Goal: Task Accomplishment & Management: Use online tool/utility

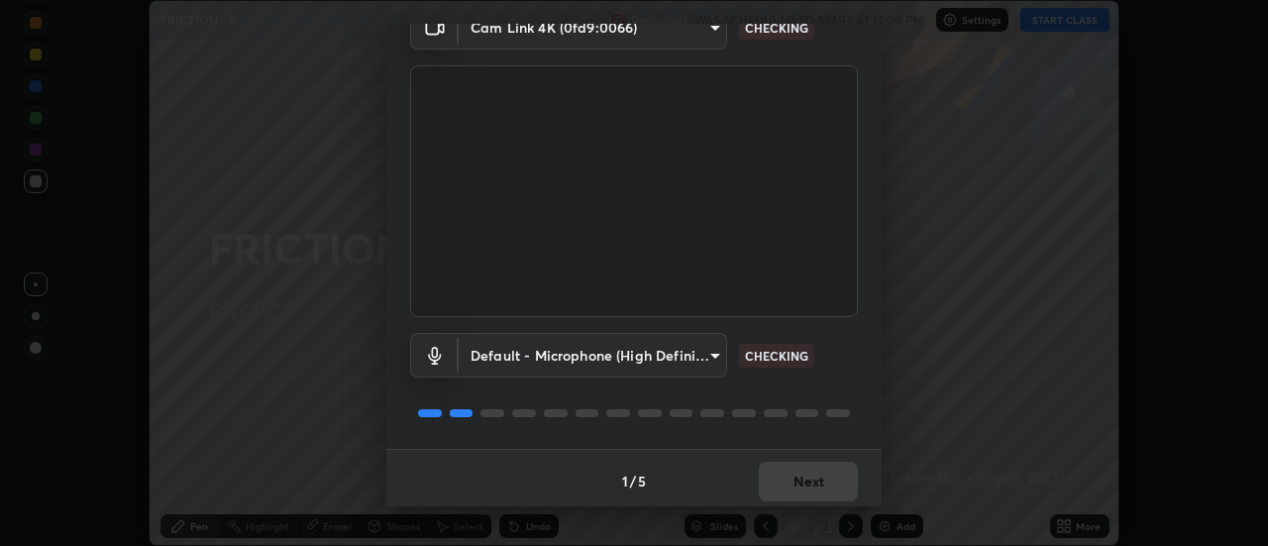
scroll to position [104, 0]
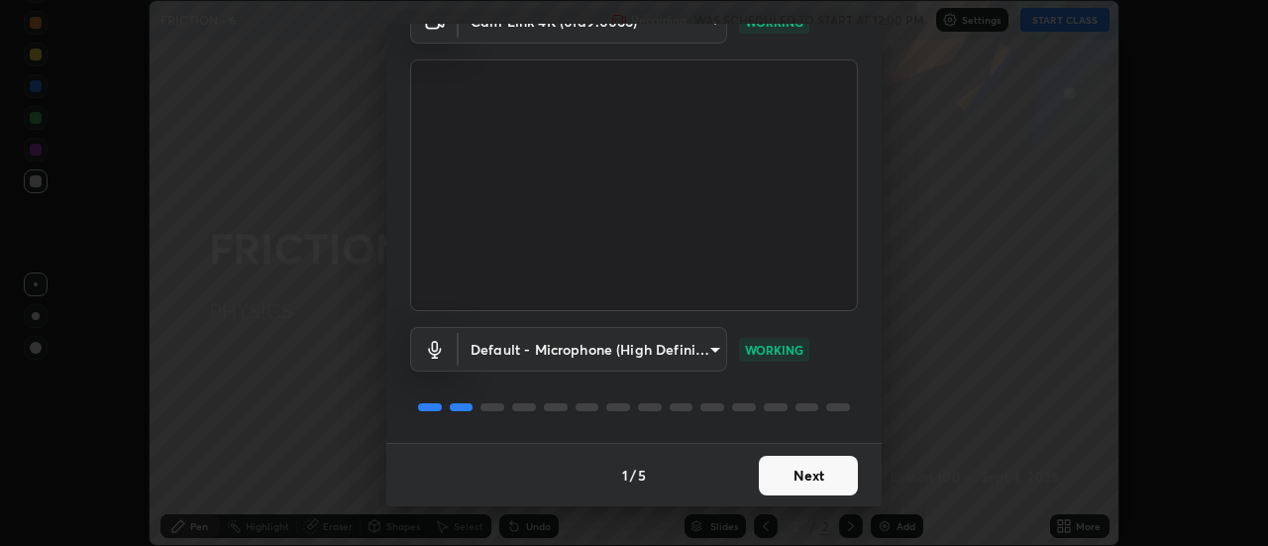
click at [769, 476] on button "Next" at bounding box center [808, 476] width 99 height 40
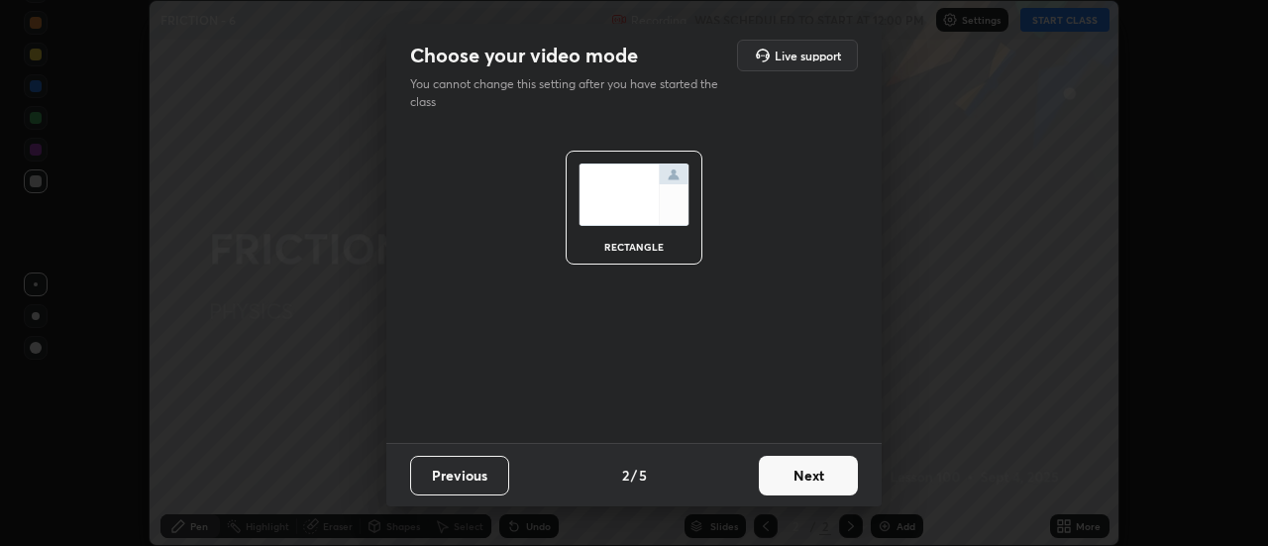
click at [780, 476] on button "Next" at bounding box center [808, 476] width 99 height 40
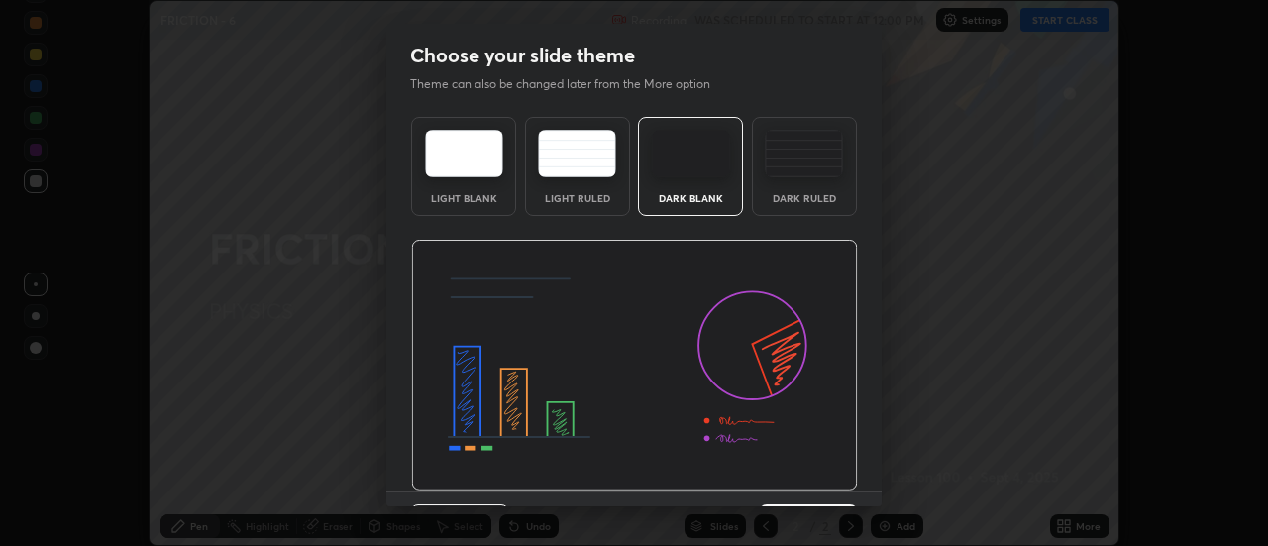
scroll to position [49, 0]
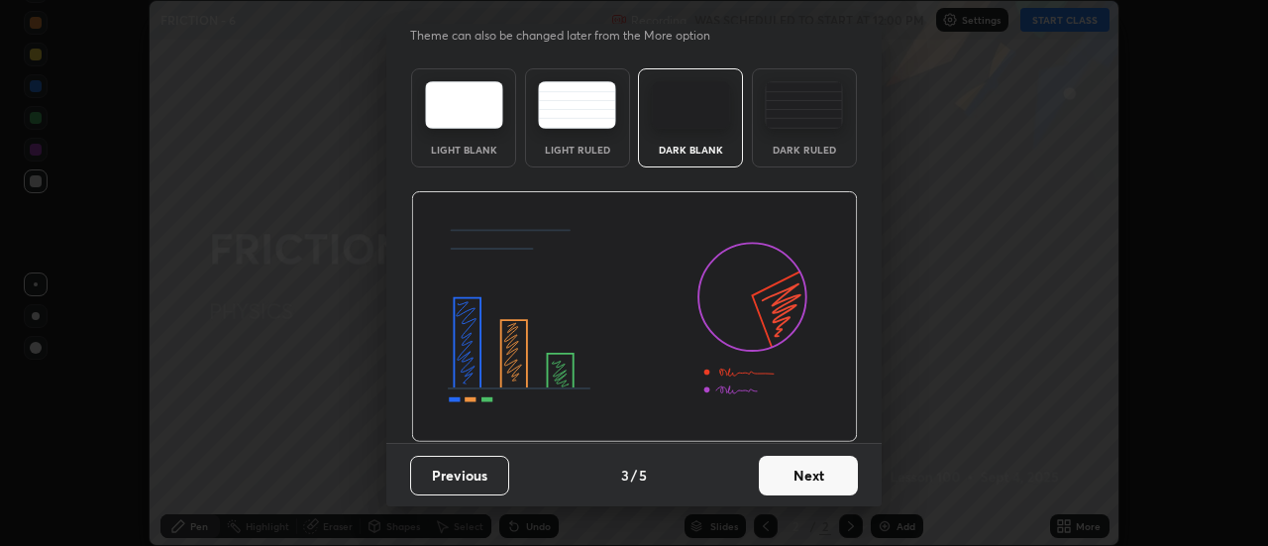
click at [768, 474] on button "Next" at bounding box center [808, 476] width 99 height 40
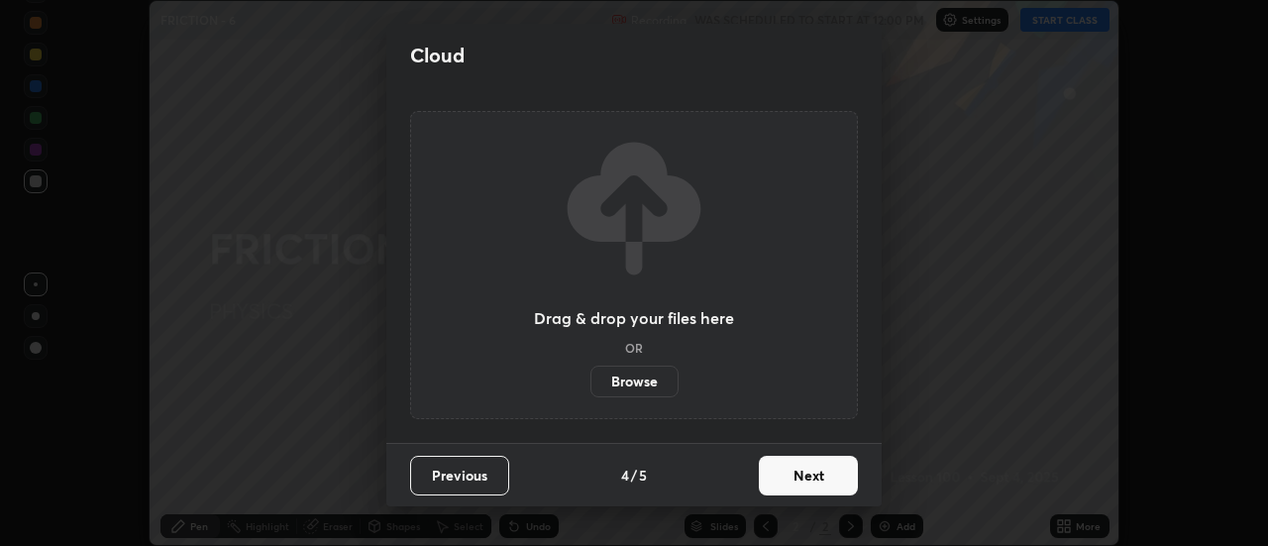
click at [644, 375] on label "Browse" at bounding box center [635, 382] width 88 height 32
click at [591, 375] on input "Browse" at bounding box center [591, 382] width 0 height 32
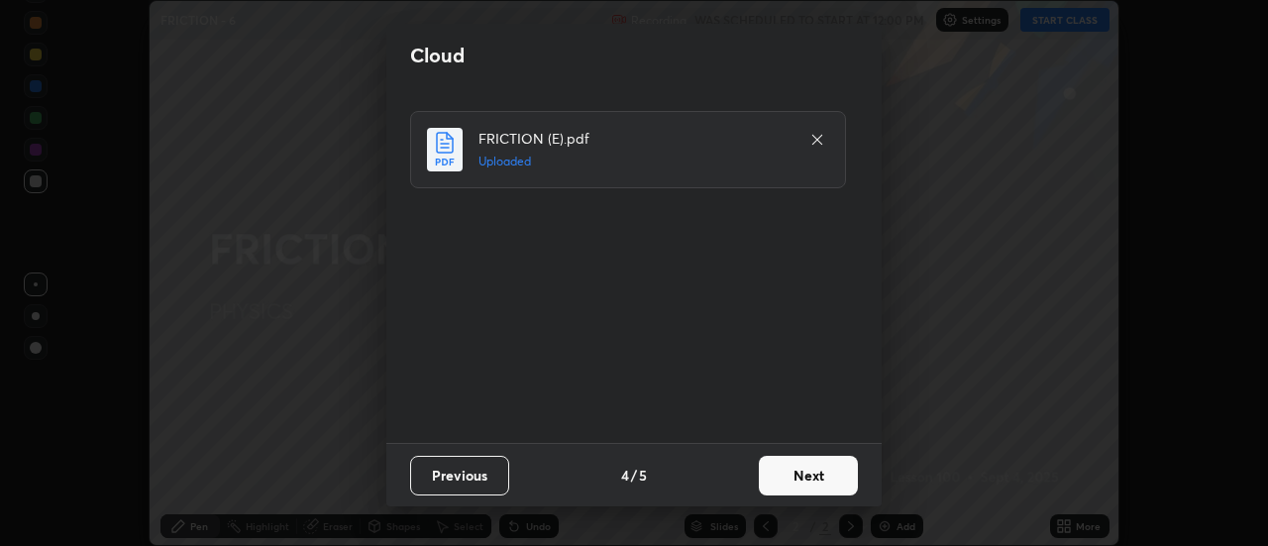
click at [775, 476] on button "Next" at bounding box center [808, 476] width 99 height 40
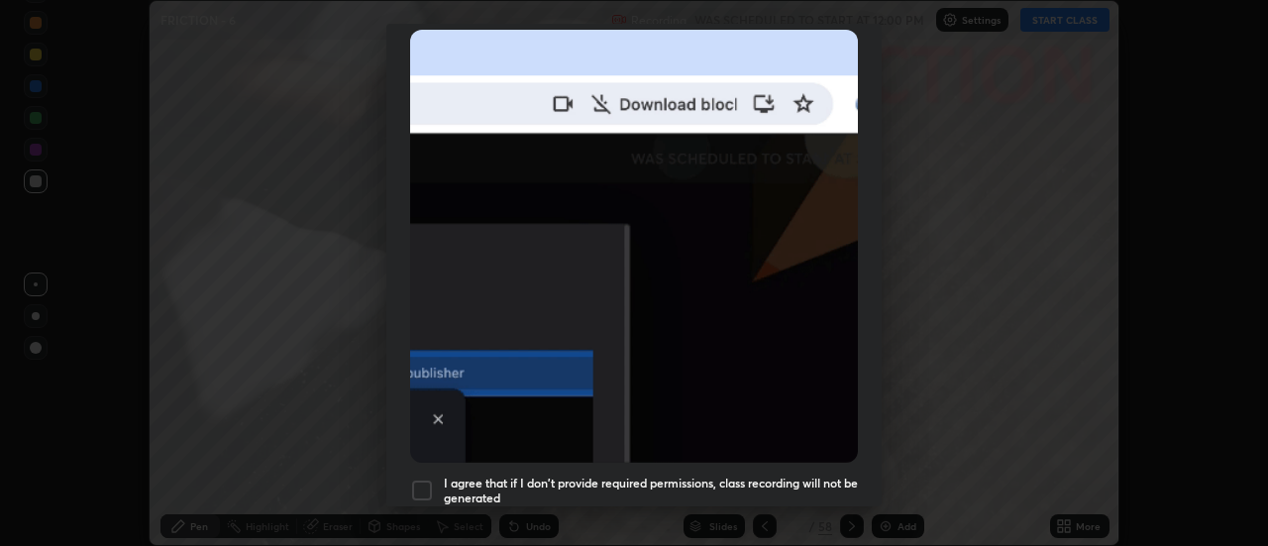
scroll to position [508, 0]
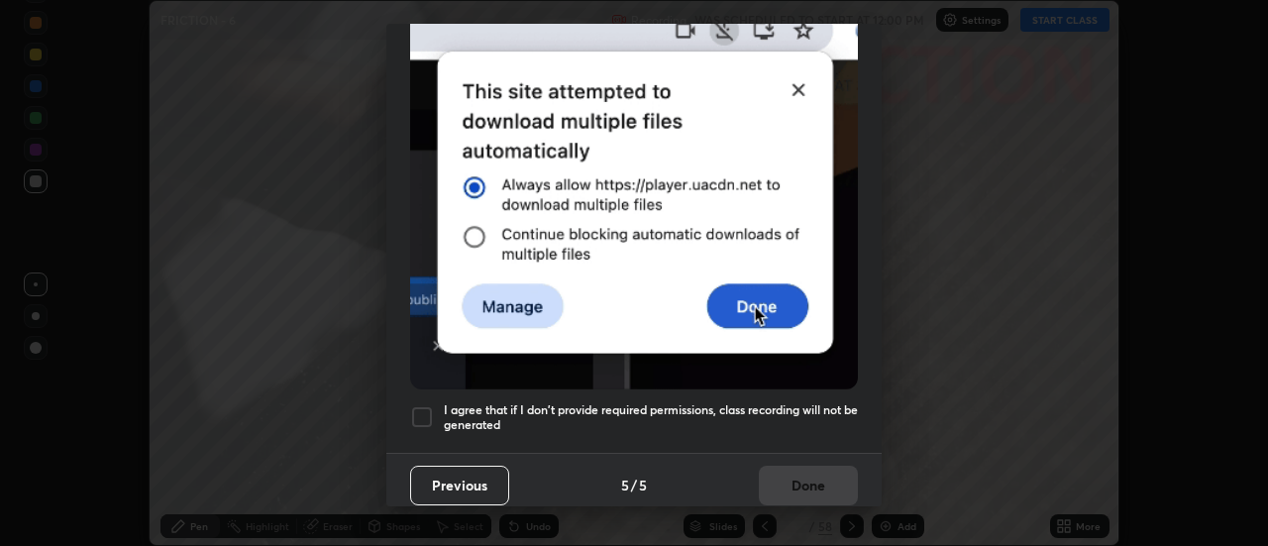
click at [441, 405] on div "I agree that if I don't provide required permissions, class recording will not …" at bounding box center [634, 417] width 448 height 24
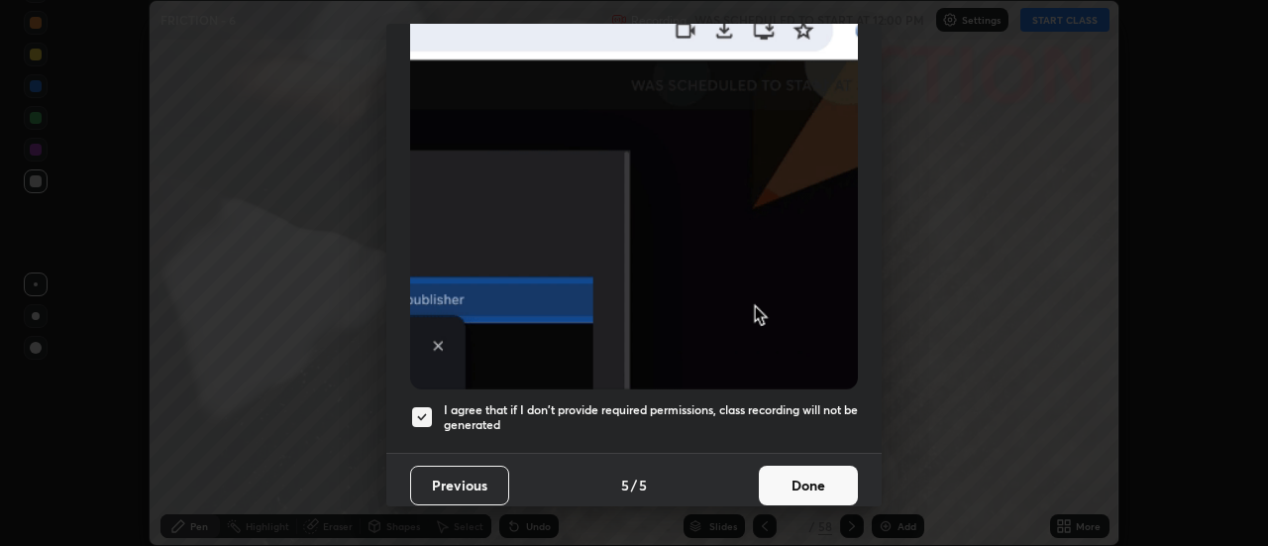
click at [779, 484] on button "Done" at bounding box center [808, 486] width 99 height 40
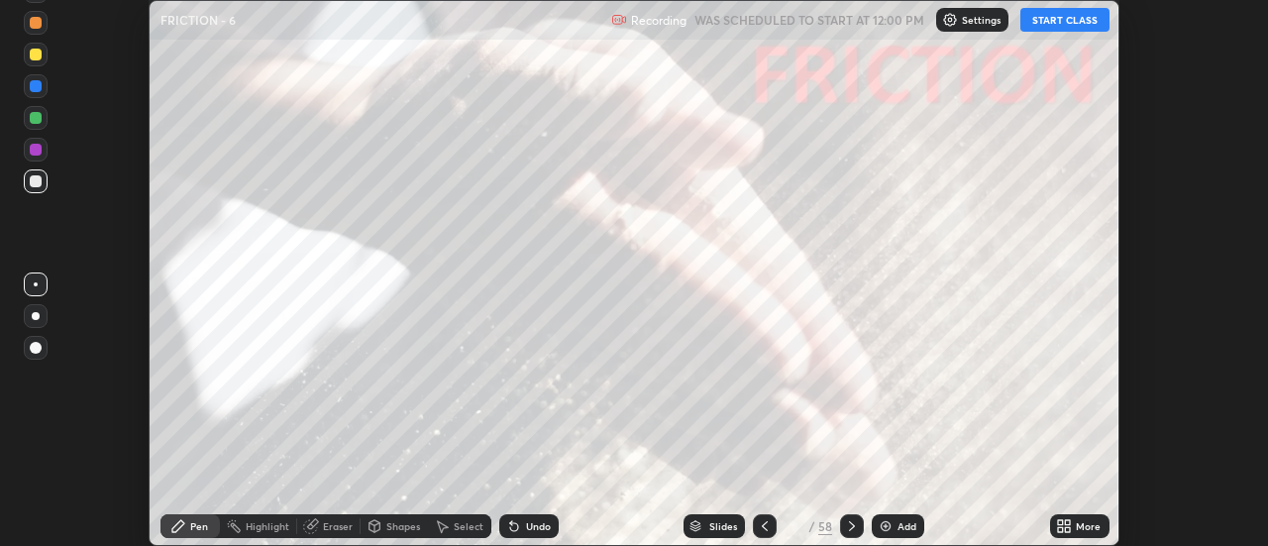
click at [708, 528] on div "Slides" at bounding box center [714, 526] width 61 height 24
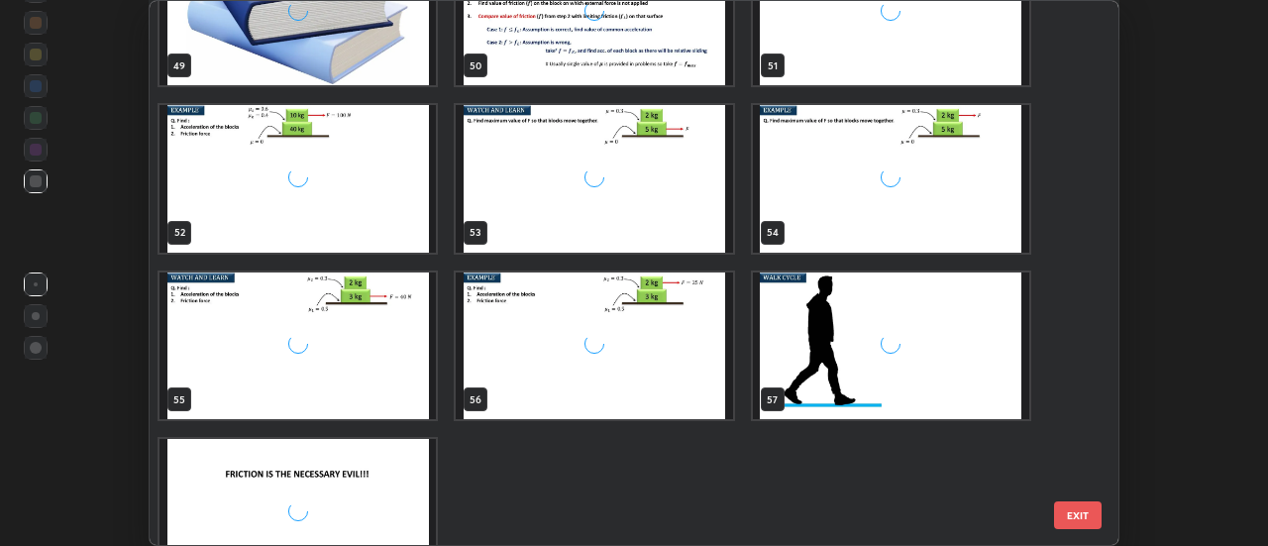
scroll to position [2792, 0]
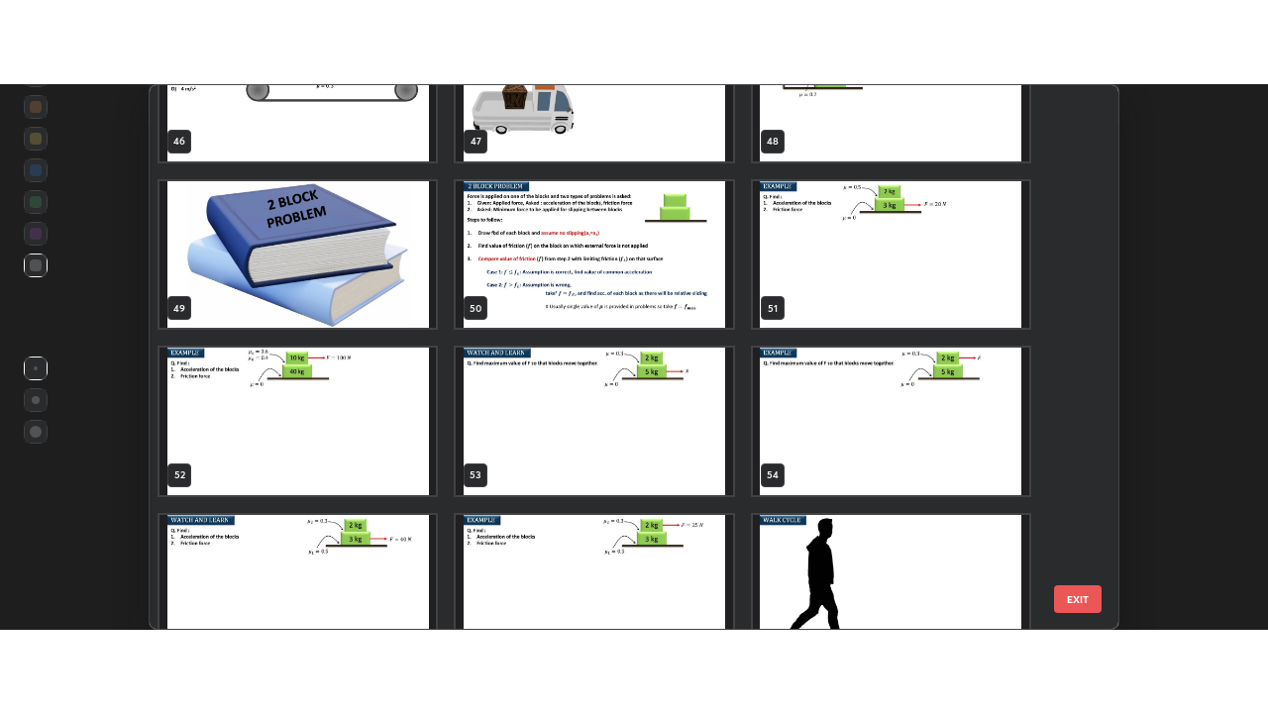
scroll to position [2584, 0]
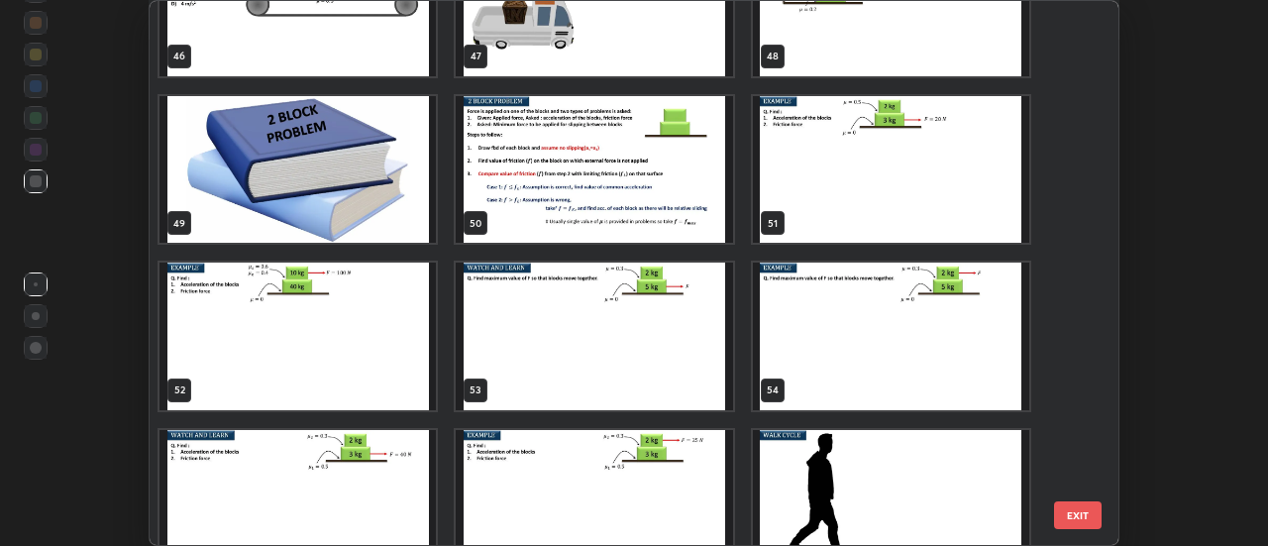
click at [824, 209] on img "grid" at bounding box center [891, 169] width 276 height 147
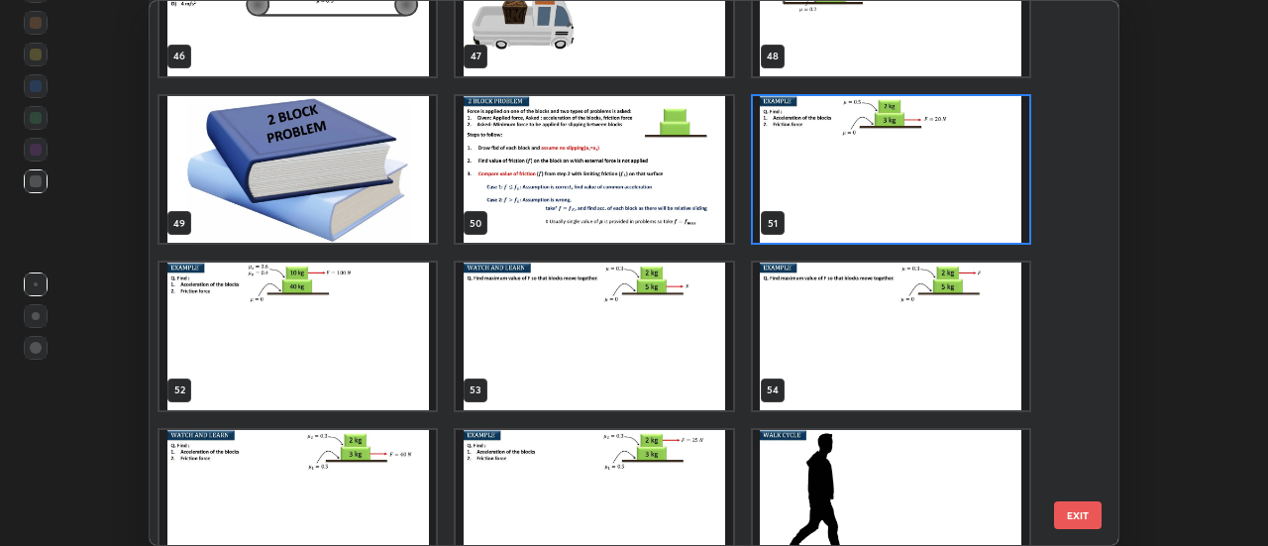
click at [825, 210] on img "grid" at bounding box center [891, 169] width 276 height 147
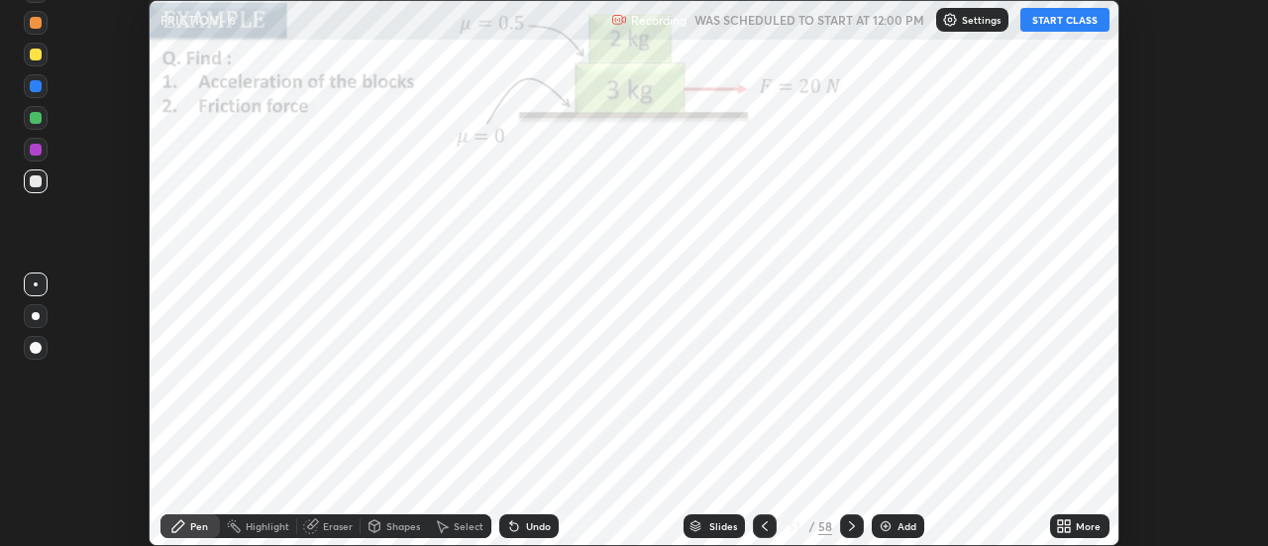
click at [1063, 523] on icon at bounding box center [1060, 522] width 5 height 5
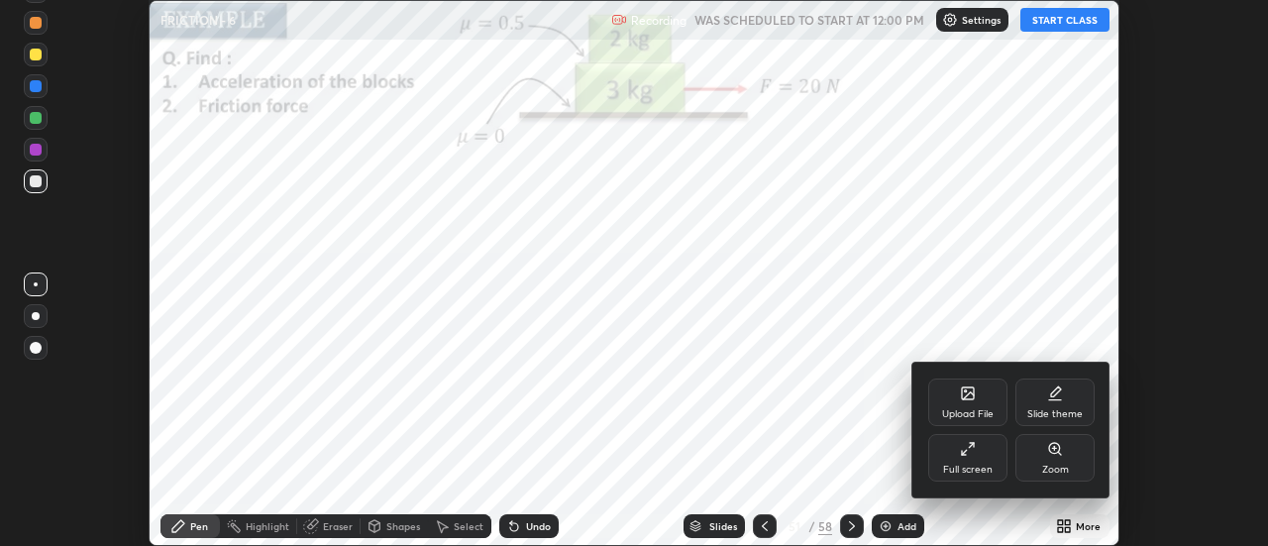
click at [965, 466] on div "Full screen" at bounding box center [968, 470] width 50 height 10
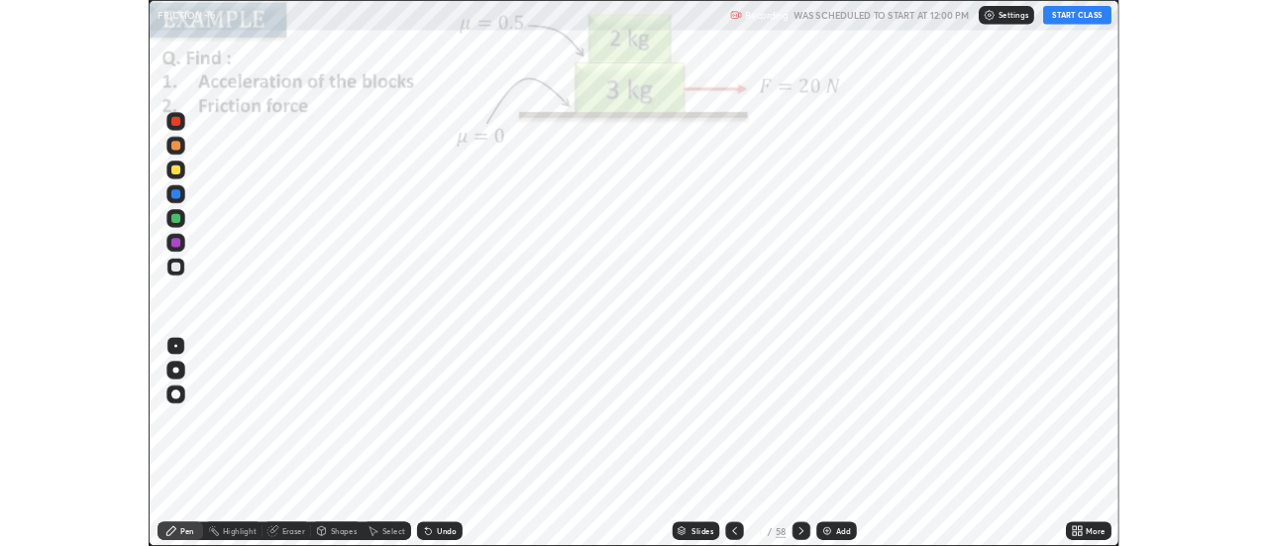
scroll to position [713, 1268]
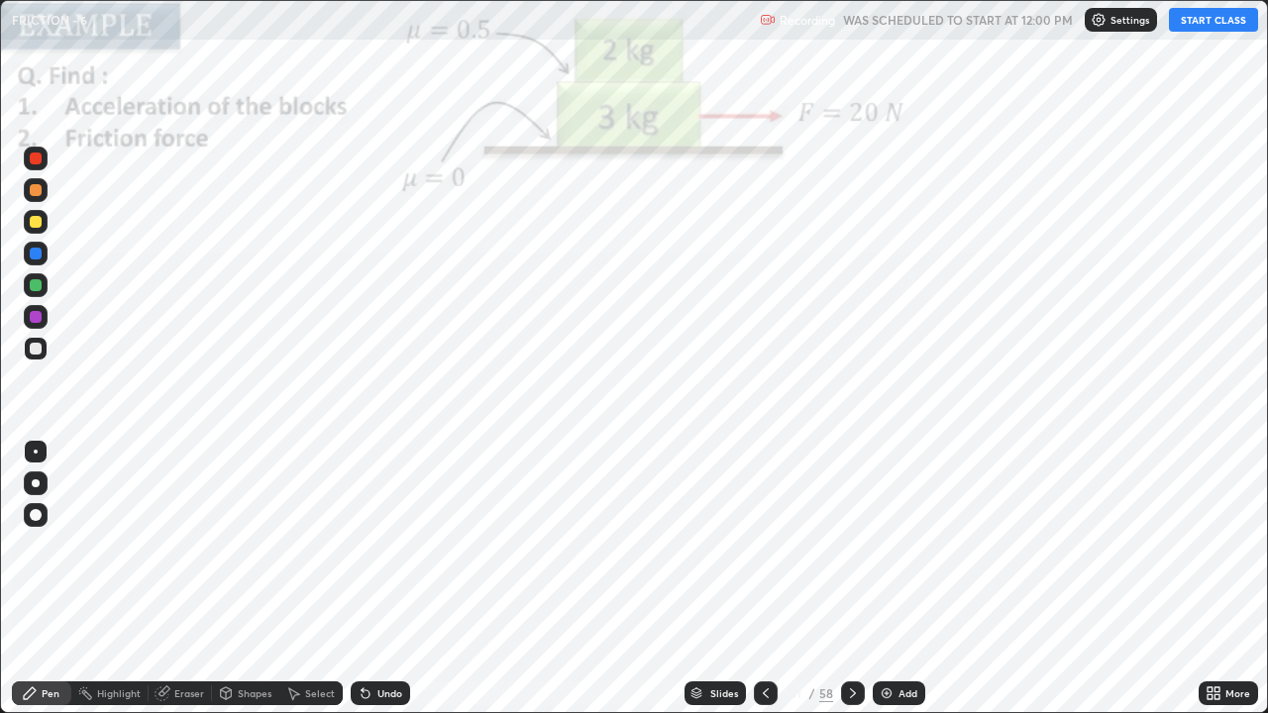
click at [1200, 19] on button "START CLASS" at bounding box center [1213, 20] width 89 height 24
click at [38, 163] on div at bounding box center [36, 159] width 12 height 12
click at [37, 514] on div at bounding box center [36, 515] width 12 height 12
click at [850, 545] on icon at bounding box center [853, 694] width 16 height 16
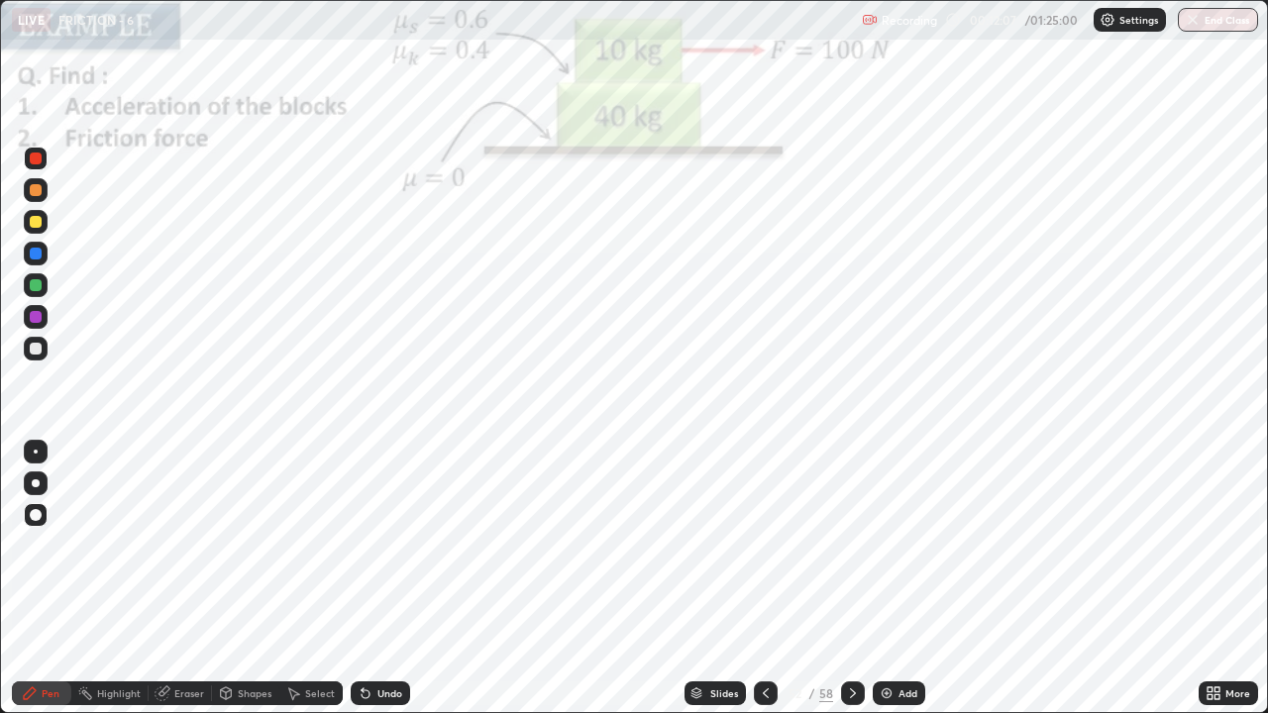
click at [852, 545] on icon at bounding box center [853, 694] width 16 height 16
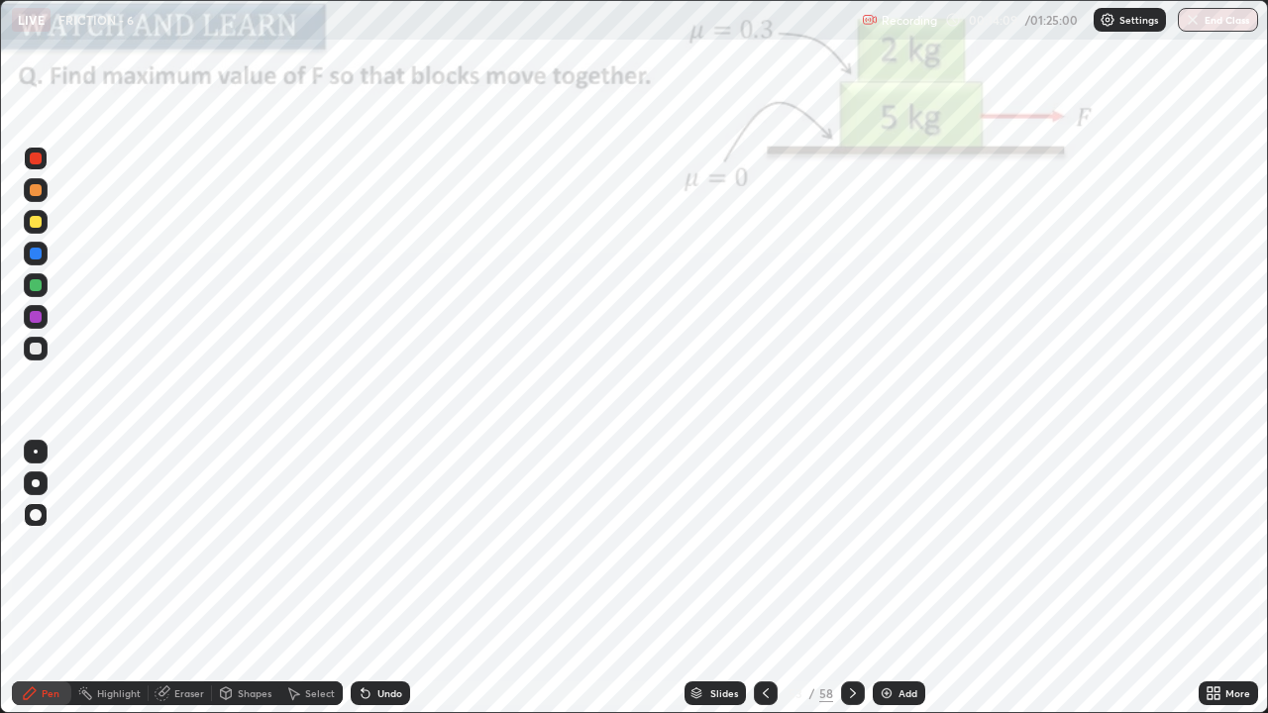
click at [46, 288] on div at bounding box center [36, 285] width 24 height 24
click at [180, 545] on div "Eraser" at bounding box center [189, 694] width 30 height 10
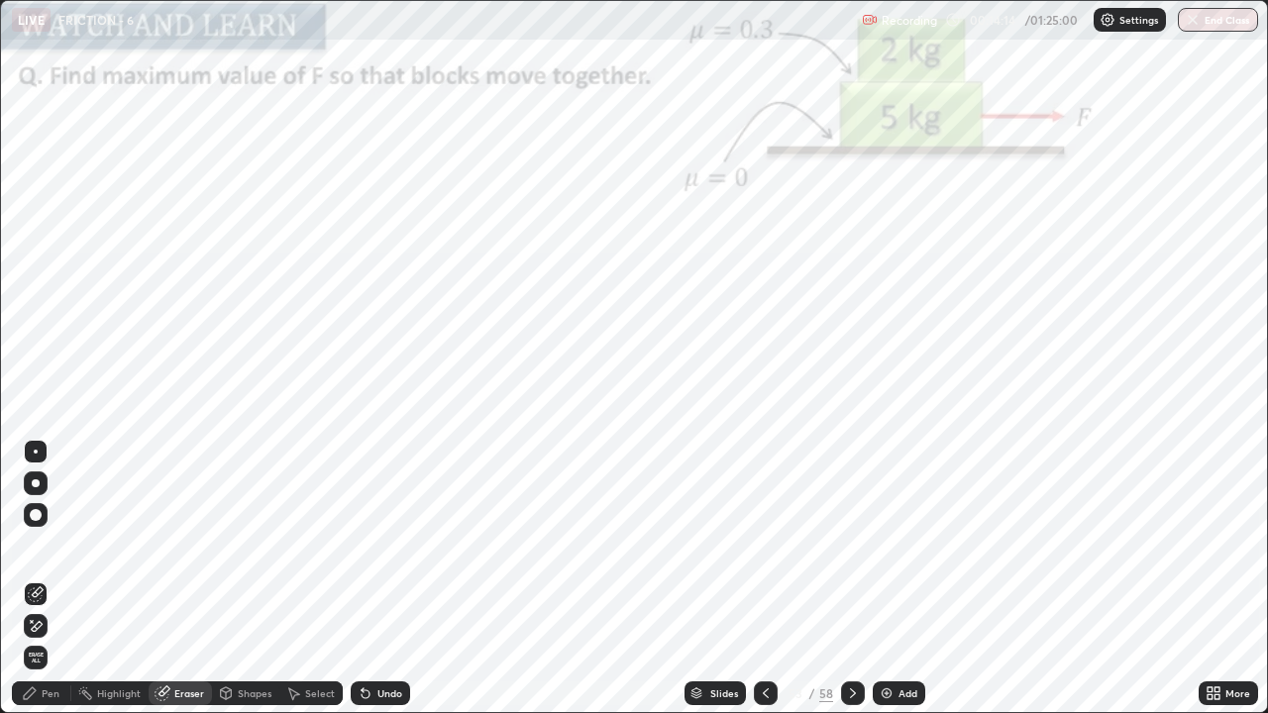
click at [40, 545] on div "Pen" at bounding box center [41, 694] width 59 height 24
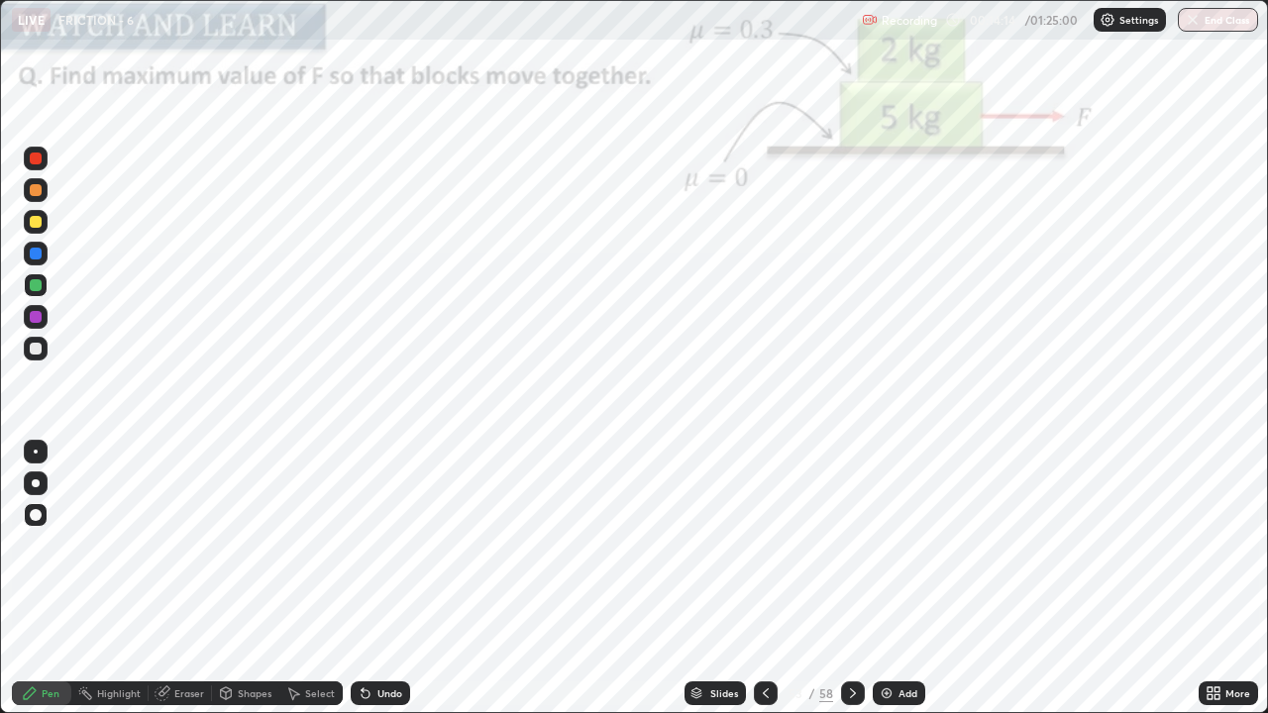
click at [41, 161] on div at bounding box center [36, 159] width 12 height 12
click at [55, 545] on div "Pen" at bounding box center [51, 694] width 18 height 10
click at [44, 282] on div at bounding box center [36, 285] width 24 height 24
click at [849, 545] on icon at bounding box center [853, 694] width 16 height 16
click at [47, 189] on div at bounding box center [36, 190] width 24 height 24
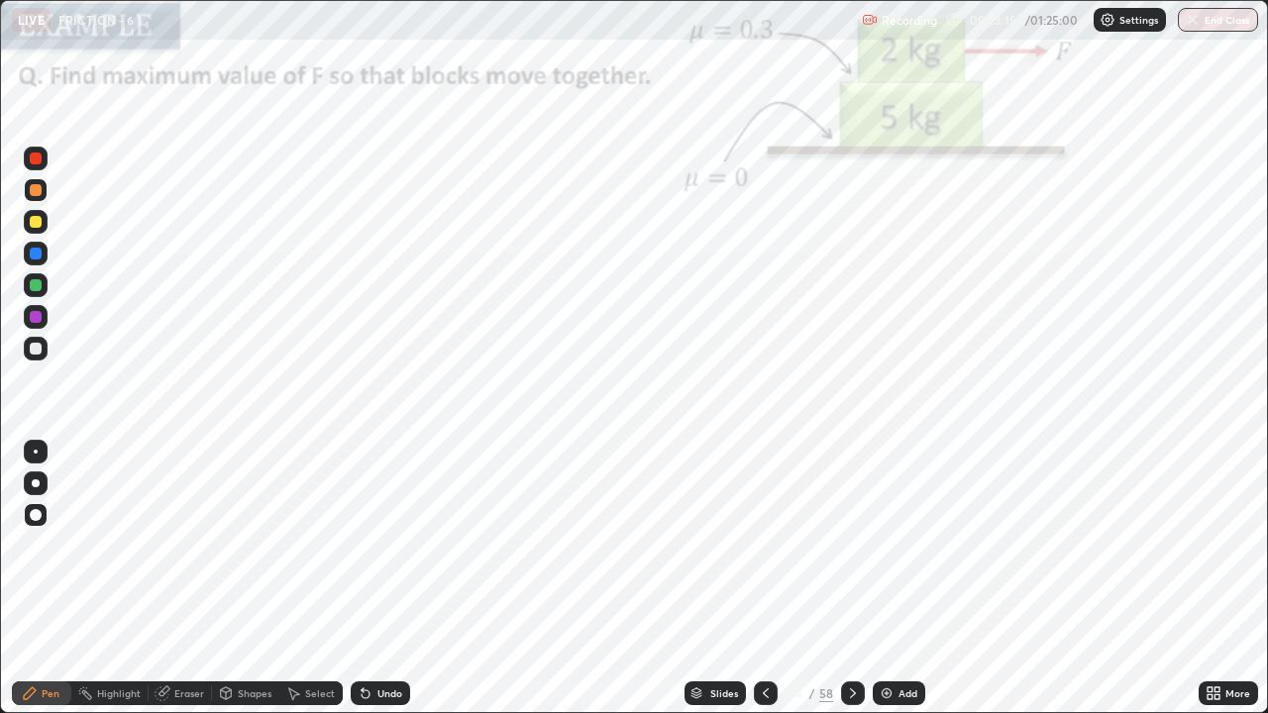
click at [850, 545] on icon at bounding box center [853, 694] width 16 height 16
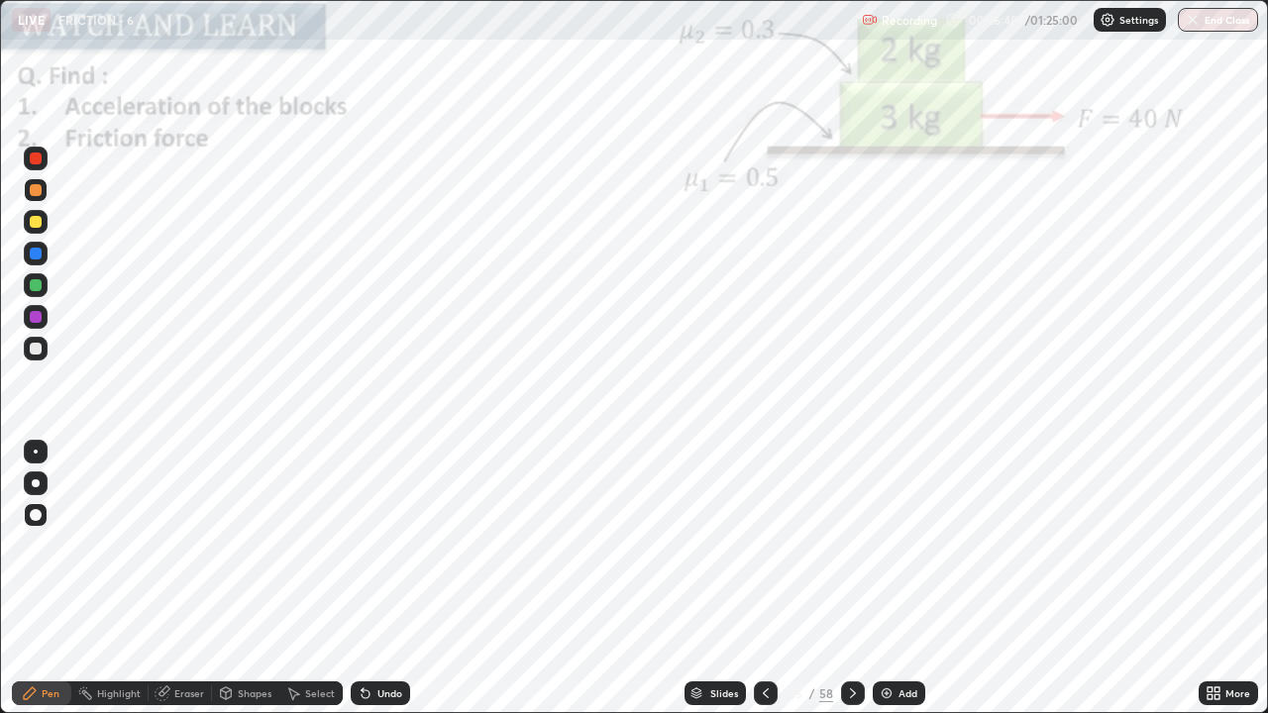
click at [44, 168] on div at bounding box center [36, 159] width 24 height 24
click at [314, 545] on div "Select" at bounding box center [320, 694] width 30 height 10
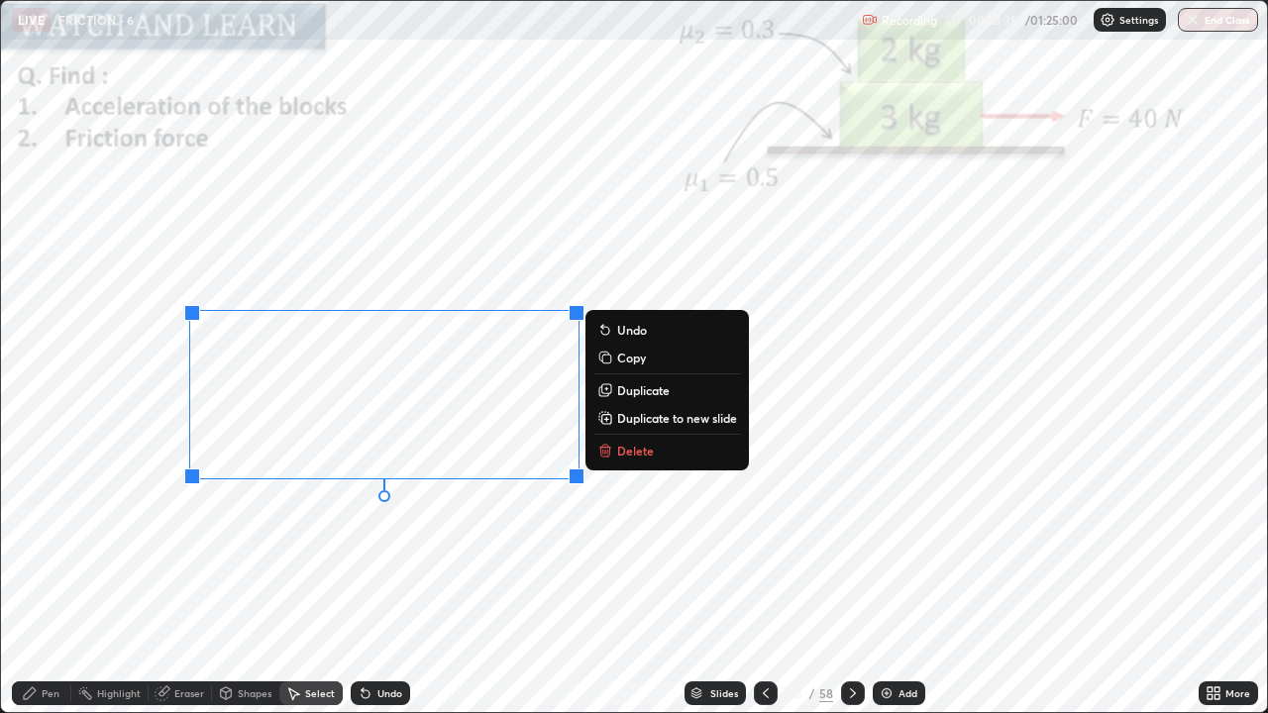
click at [631, 453] on p "Delete" at bounding box center [635, 451] width 37 height 16
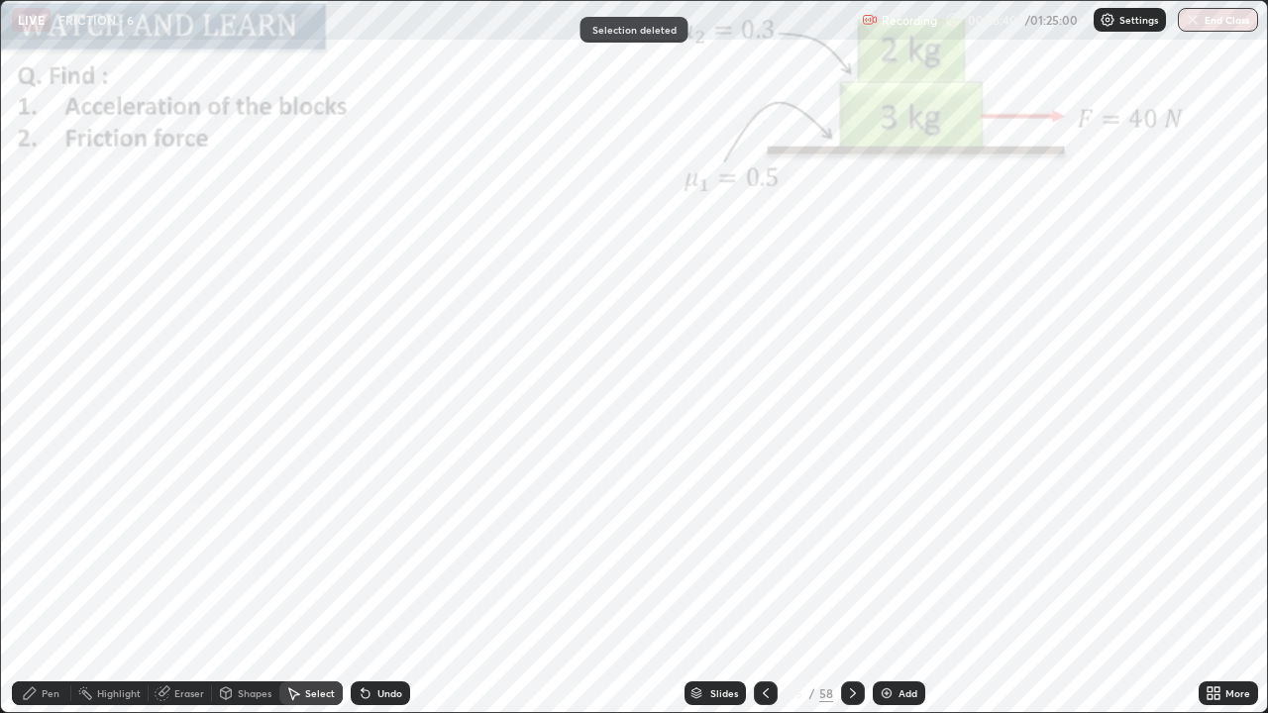
click at [49, 545] on div "Pen" at bounding box center [41, 694] width 59 height 24
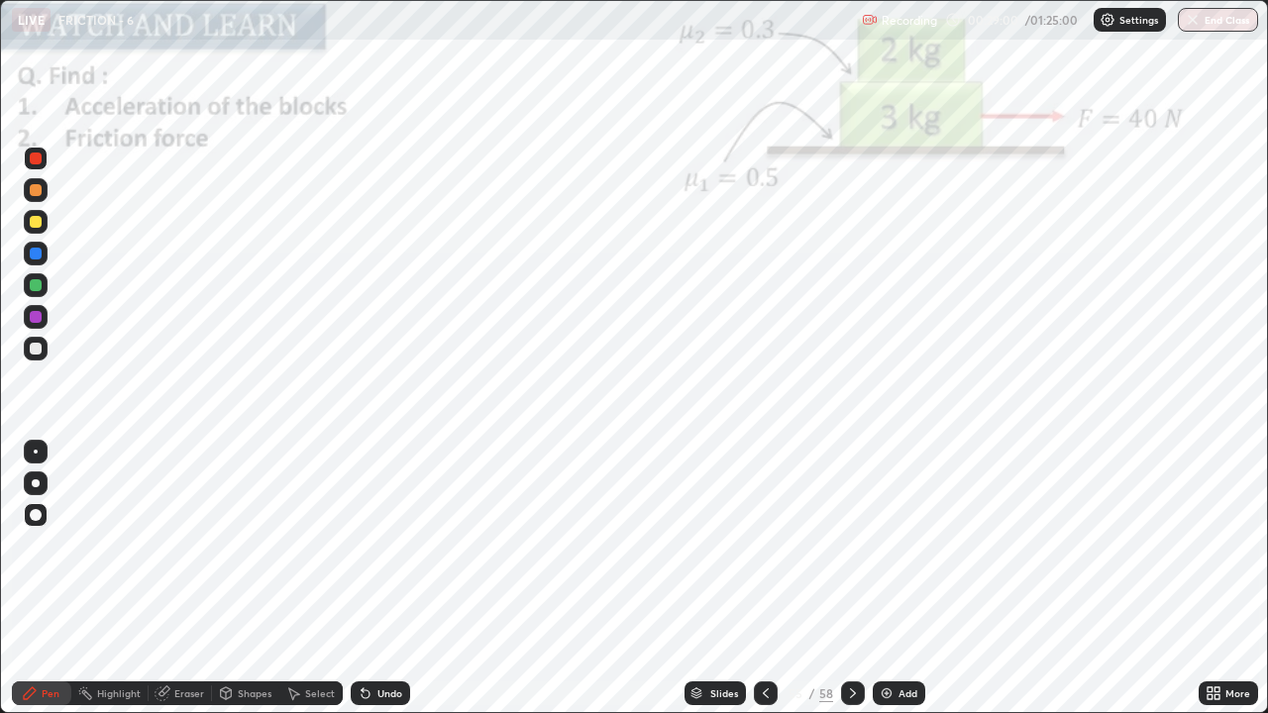
click at [45, 349] on div at bounding box center [36, 349] width 24 height 24
click at [44, 197] on div at bounding box center [36, 190] width 24 height 24
click at [185, 545] on div "Eraser" at bounding box center [189, 694] width 30 height 10
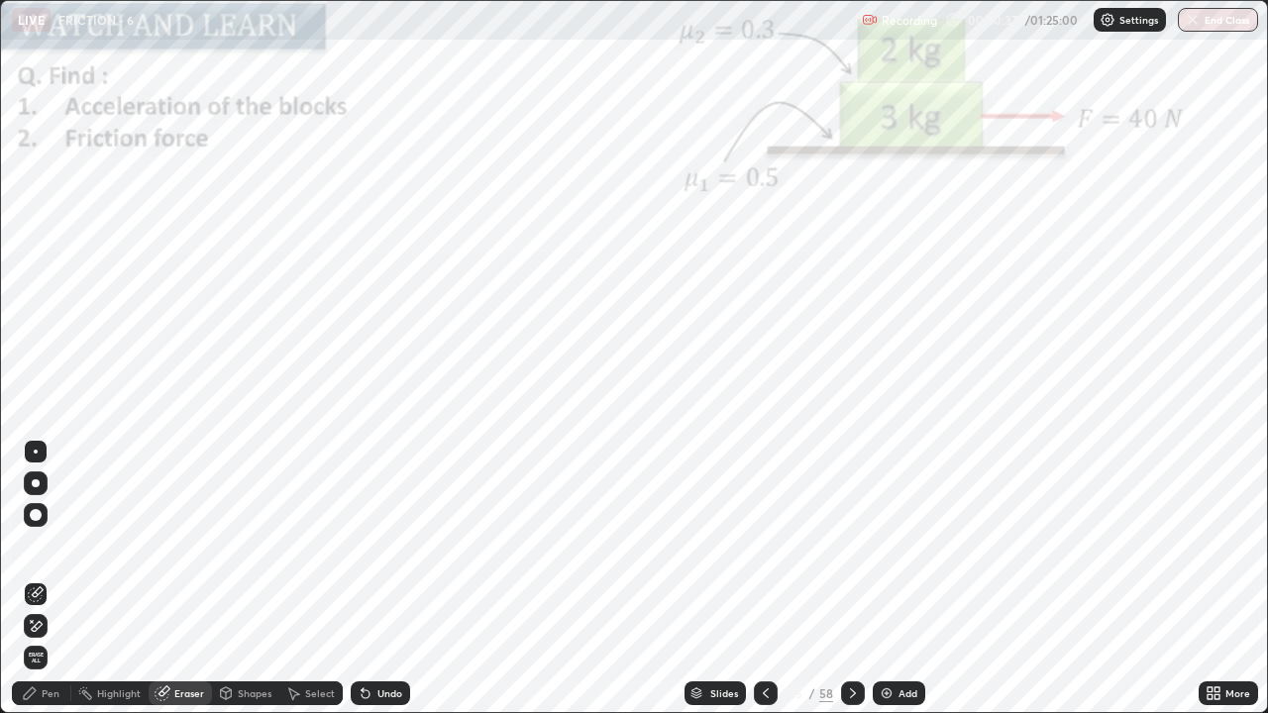
click at [41, 545] on div "Pen" at bounding box center [41, 694] width 59 height 24
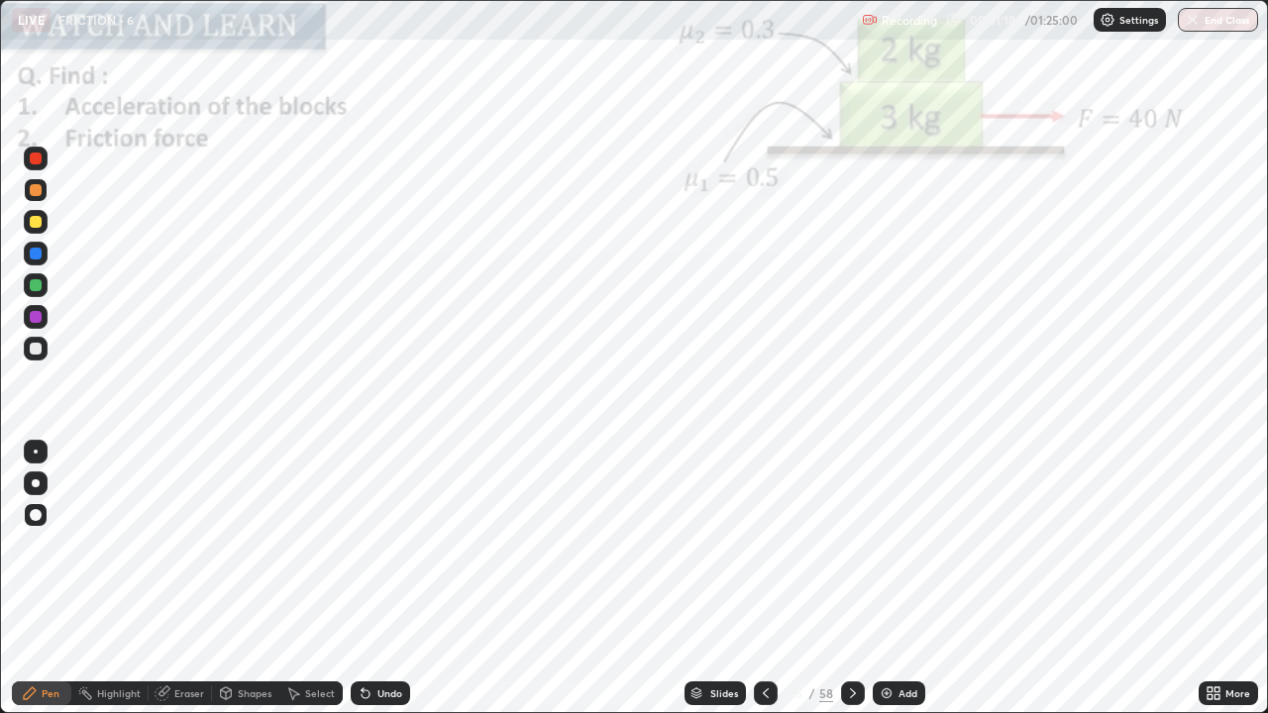
click at [33, 155] on div at bounding box center [36, 159] width 12 height 12
click at [40, 191] on div at bounding box center [36, 190] width 12 height 12
click at [851, 545] on icon at bounding box center [853, 694] width 16 height 16
click at [37, 159] on div at bounding box center [36, 159] width 12 height 12
click at [891, 545] on img at bounding box center [887, 694] width 16 height 16
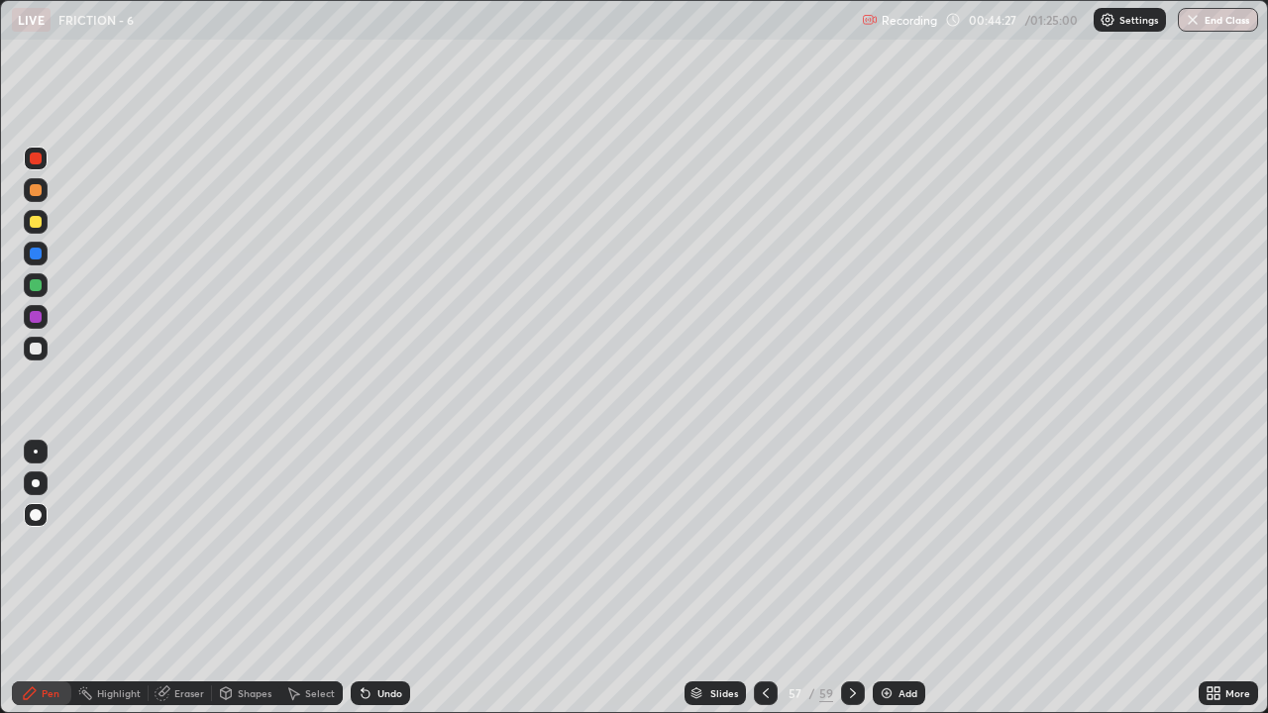
click at [36, 350] on div at bounding box center [36, 349] width 12 height 12
click at [909, 545] on div "Add" at bounding box center [908, 694] width 19 height 10
click at [40, 284] on div at bounding box center [36, 285] width 12 height 12
click at [900, 545] on div "Add" at bounding box center [908, 694] width 19 height 10
click at [38, 350] on div at bounding box center [36, 349] width 12 height 12
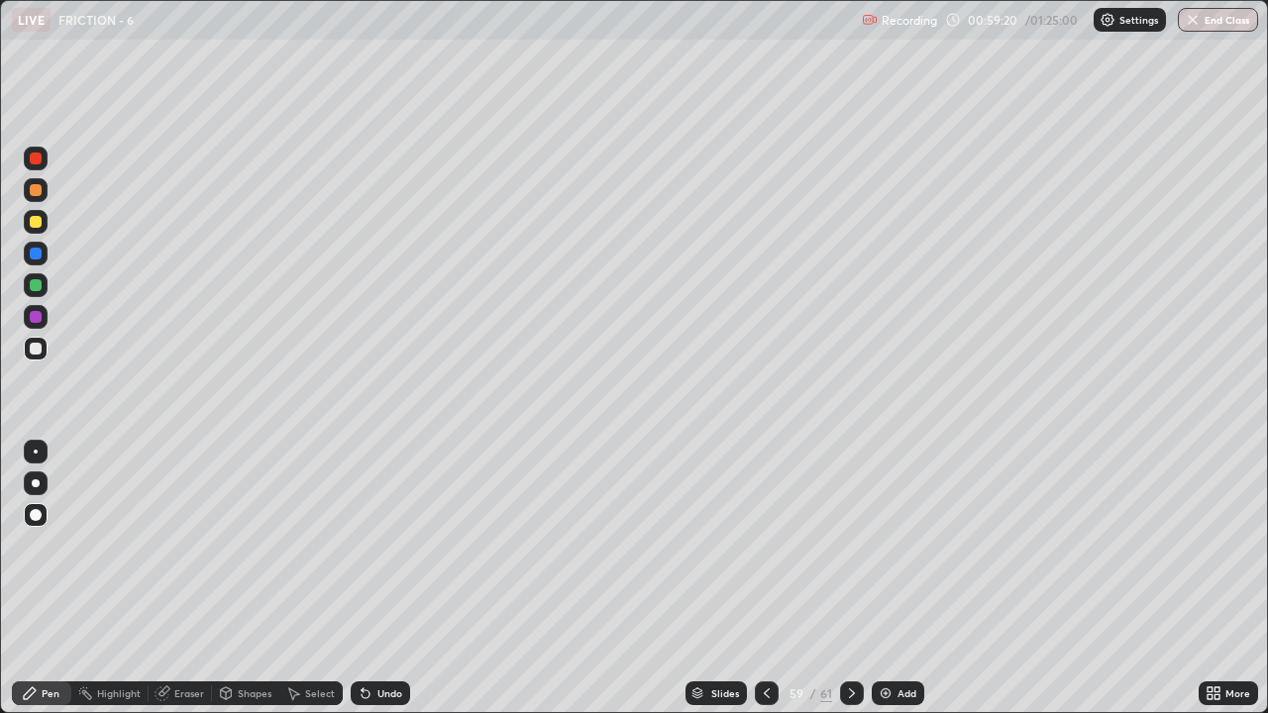
click at [893, 545] on div "Add" at bounding box center [898, 694] width 53 height 24
click at [764, 545] on icon at bounding box center [766, 694] width 16 height 16
click at [851, 545] on icon at bounding box center [852, 694] width 16 height 16
click at [909, 545] on div "Add" at bounding box center [907, 694] width 19 height 10
click at [907, 545] on div "Add" at bounding box center [899, 694] width 53 height 24
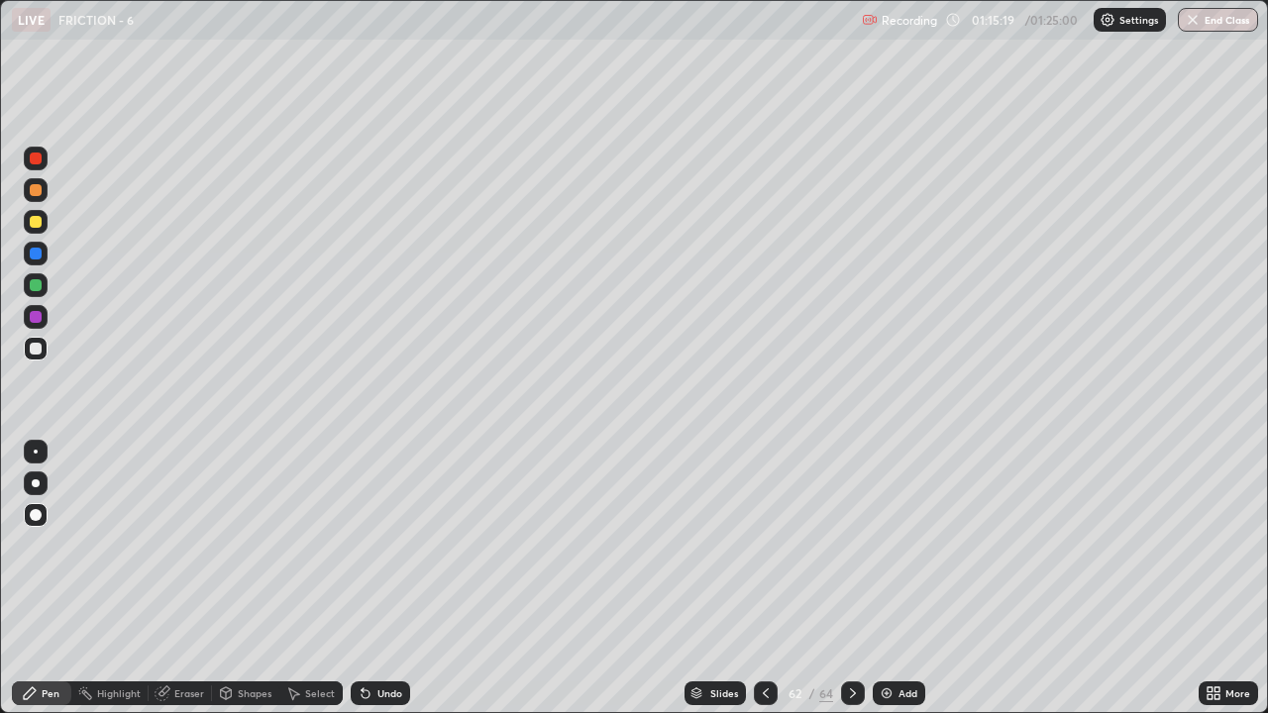
click at [895, 545] on div "Add" at bounding box center [899, 694] width 53 height 24
click at [903, 545] on div "Add" at bounding box center [908, 694] width 19 height 10
click at [192, 545] on div "Eraser" at bounding box center [189, 694] width 30 height 10
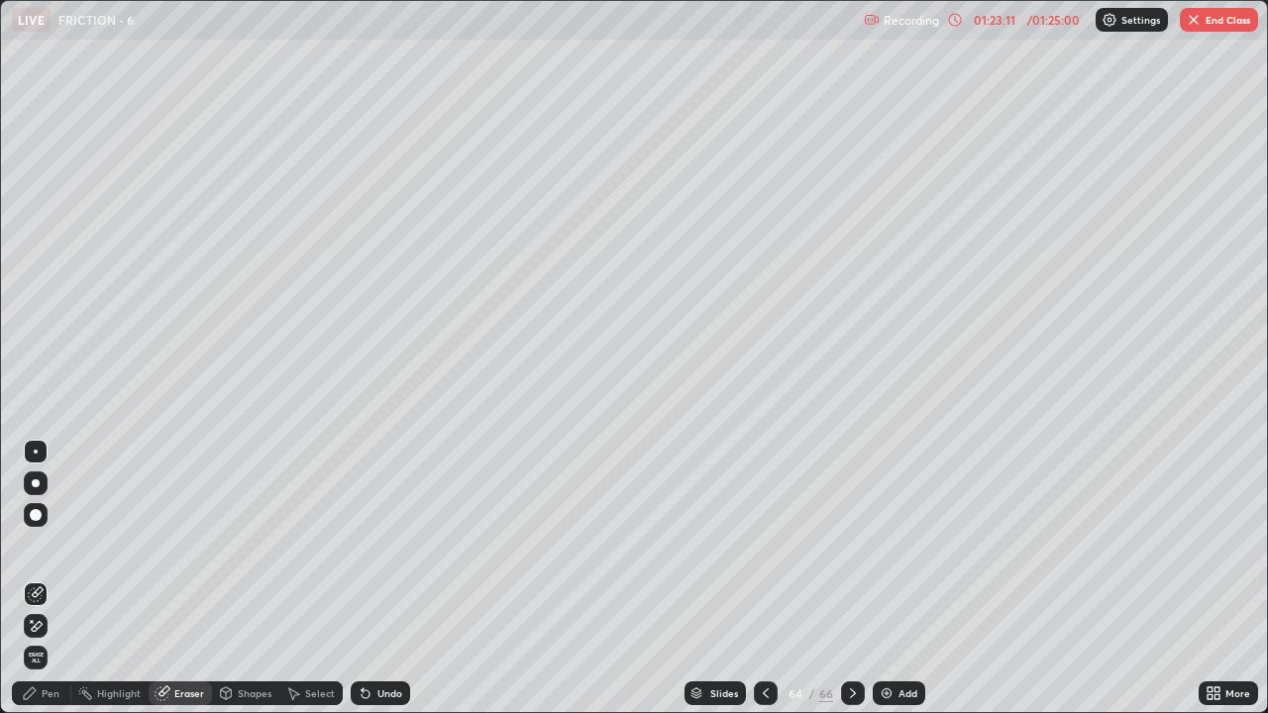
click at [61, 545] on div "Pen" at bounding box center [41, 694] width 59 height 24
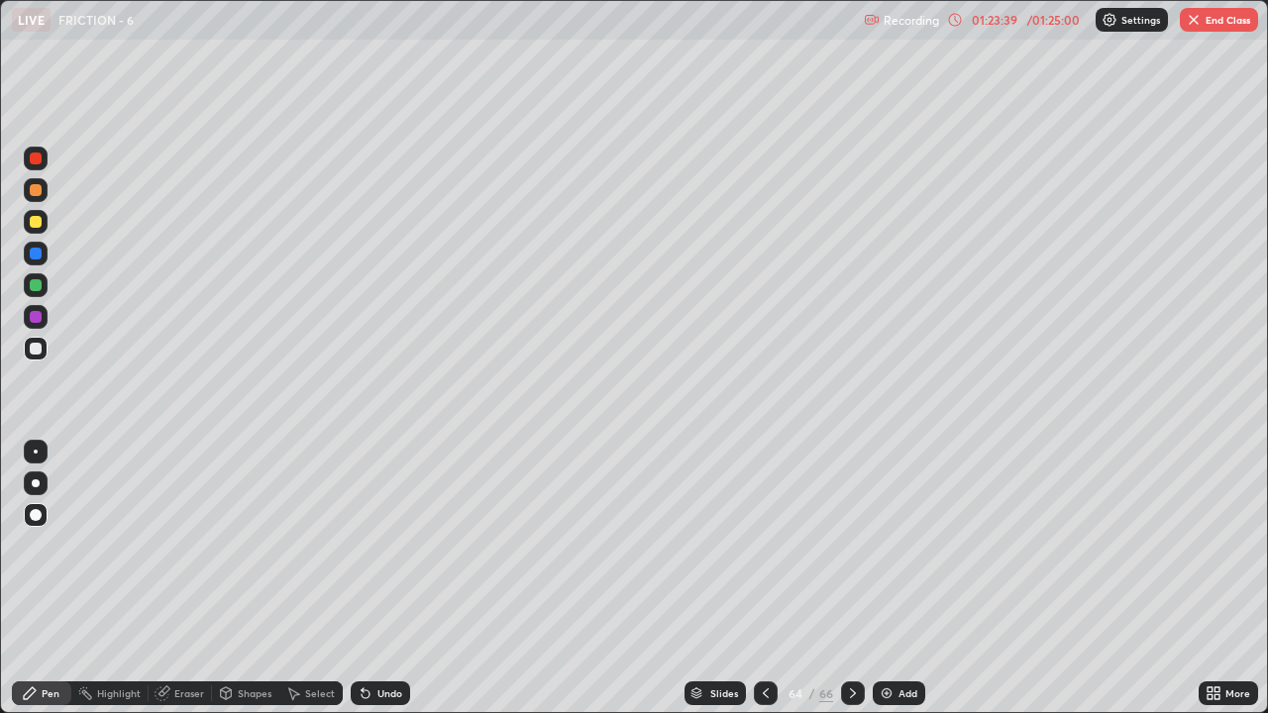
click at [313, 545] on div "Select" at bounding box center [320, 694] width 30 height 10
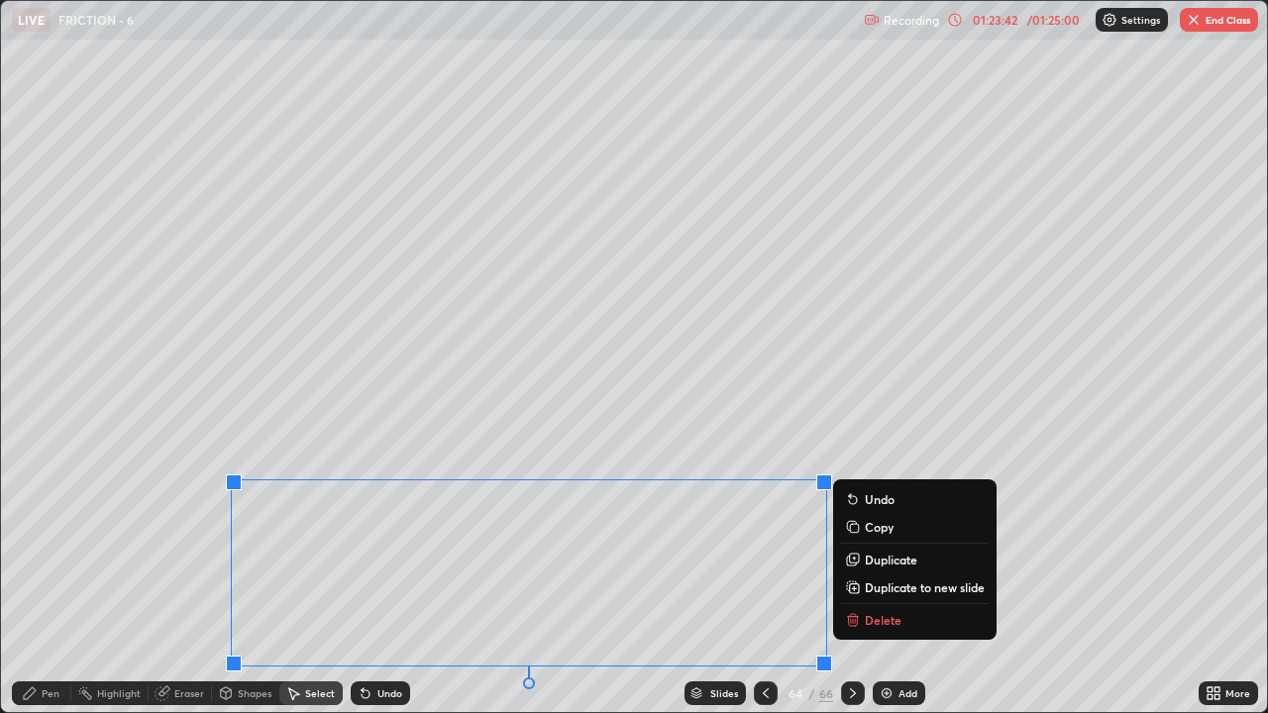
click at [863, 545] on button "Delete" at bounding box center [915, 620] width 148 height 24
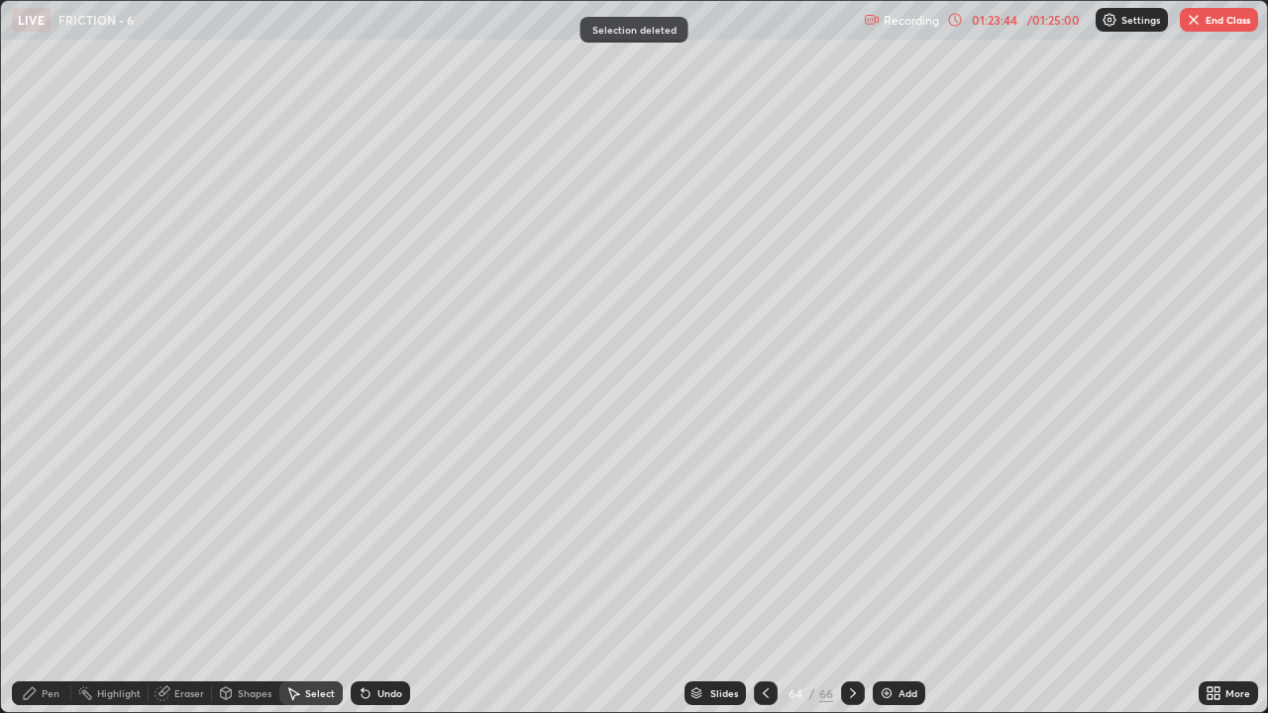
click at [51, 545] on div "Pen" at bounding box center [51, 694] width 18 height 10
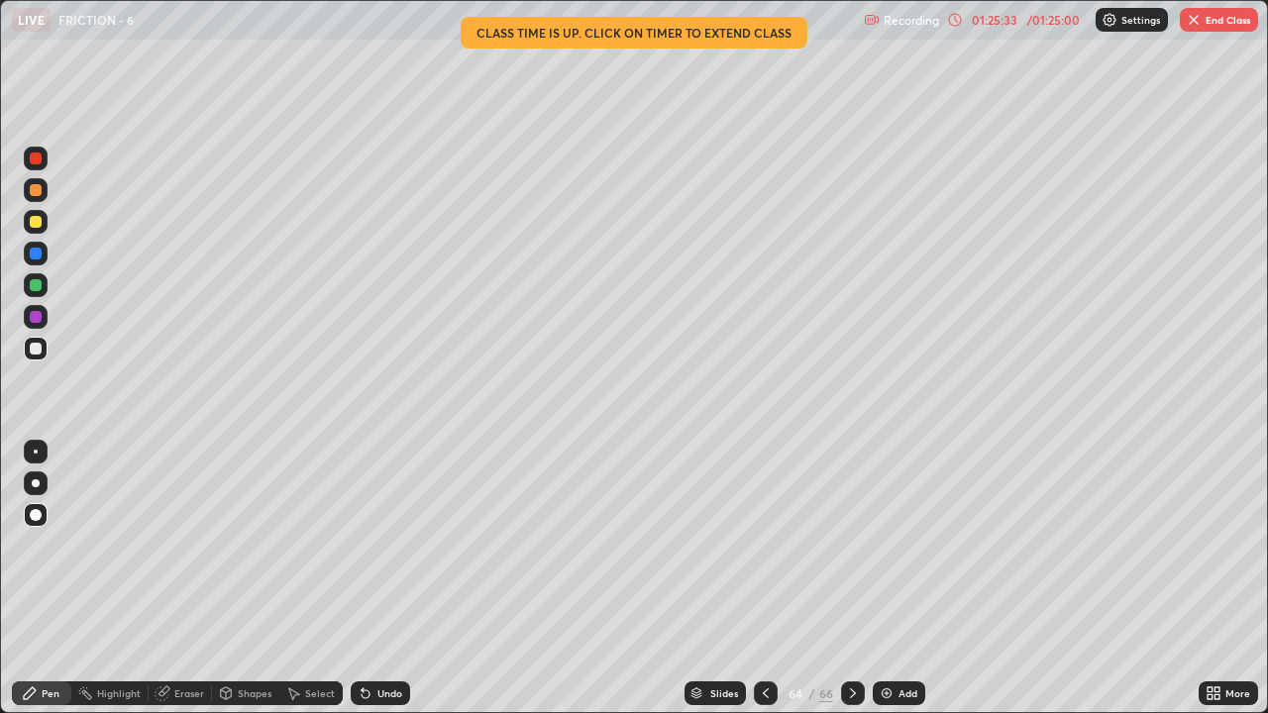
click at [1201, 29] on button "End Class" at bounding box center [1219, 20] width 78 height 24
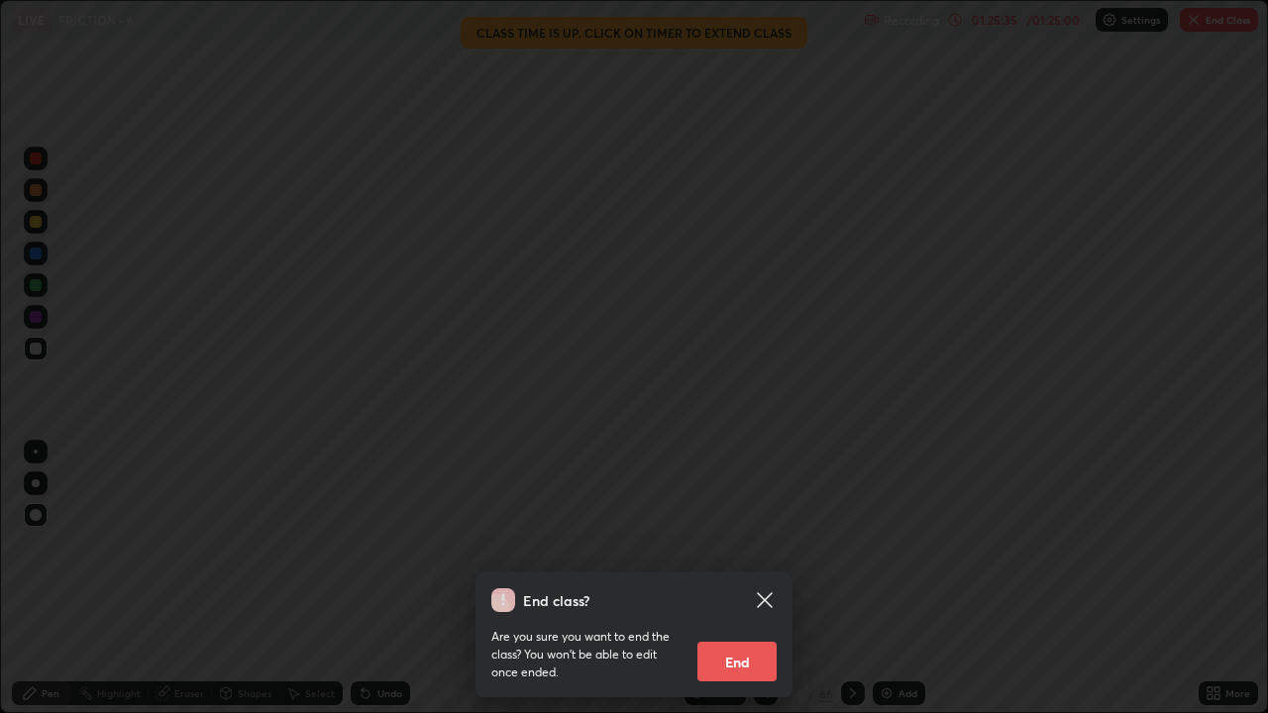
click at [748, 545] on button "End" at bounding box center [737, 662] width 79 height 40
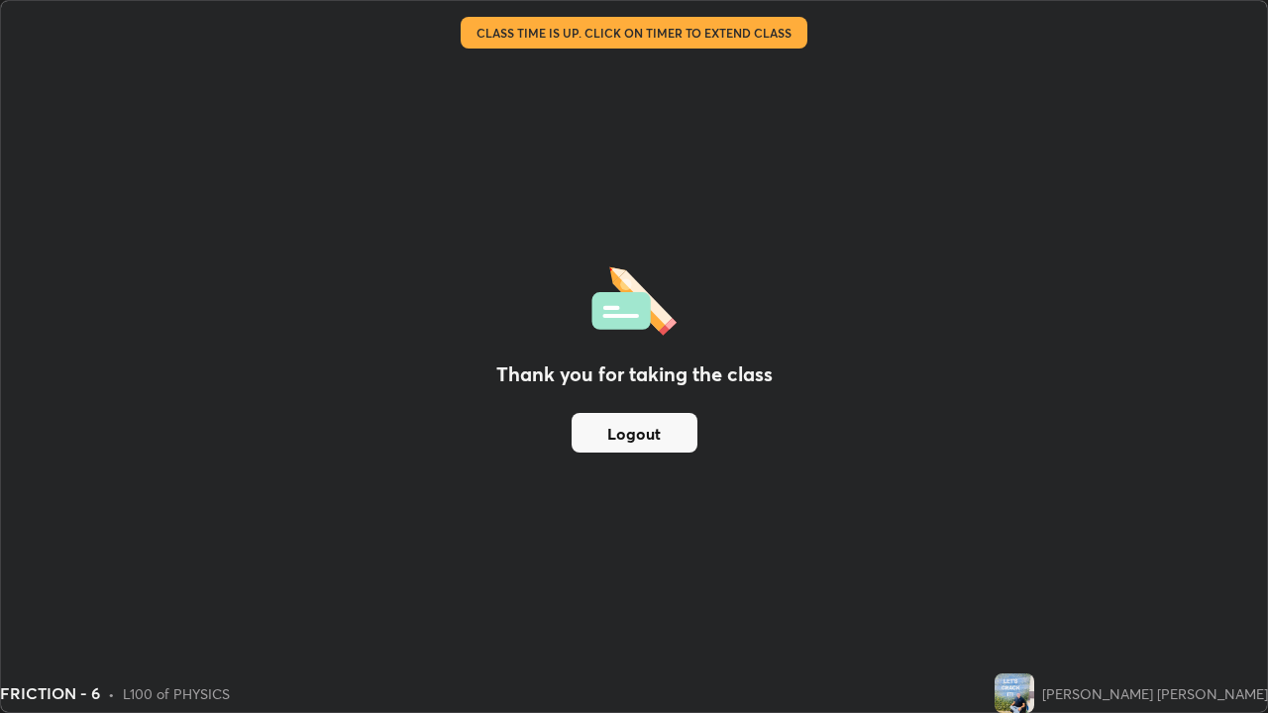
click at [608, 440] on button "Logout" at bounding box center [635, 433] width 126 height 40
click at [623, 426] on button "Logout" at bounding box center [635, 433] width 126 height 40
click at [657, 433] on button "Logout" at bounding box center [635, 433] width 126 height 40
click at [651, 444] on button "Logout" at bounding box center [635, 433] width 126 height 40
click at [656, 451] on button "Logout" at bounding box center [635, 433] width 126 height 40
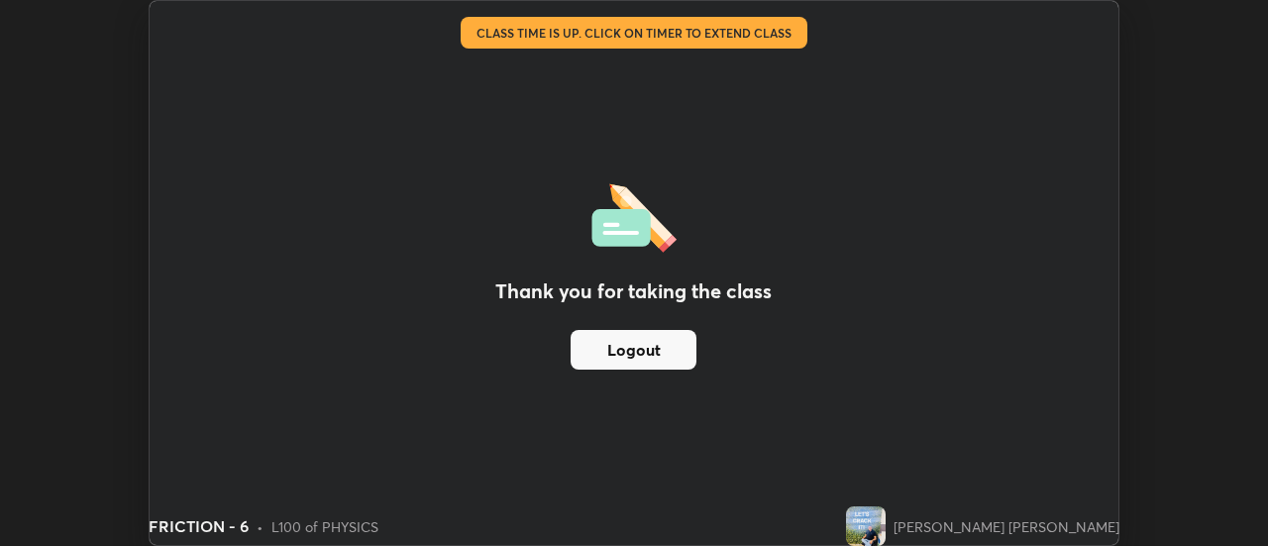
scroll to position [98546, 97824]
